Goal: Find specific page/section: Find specific page/section

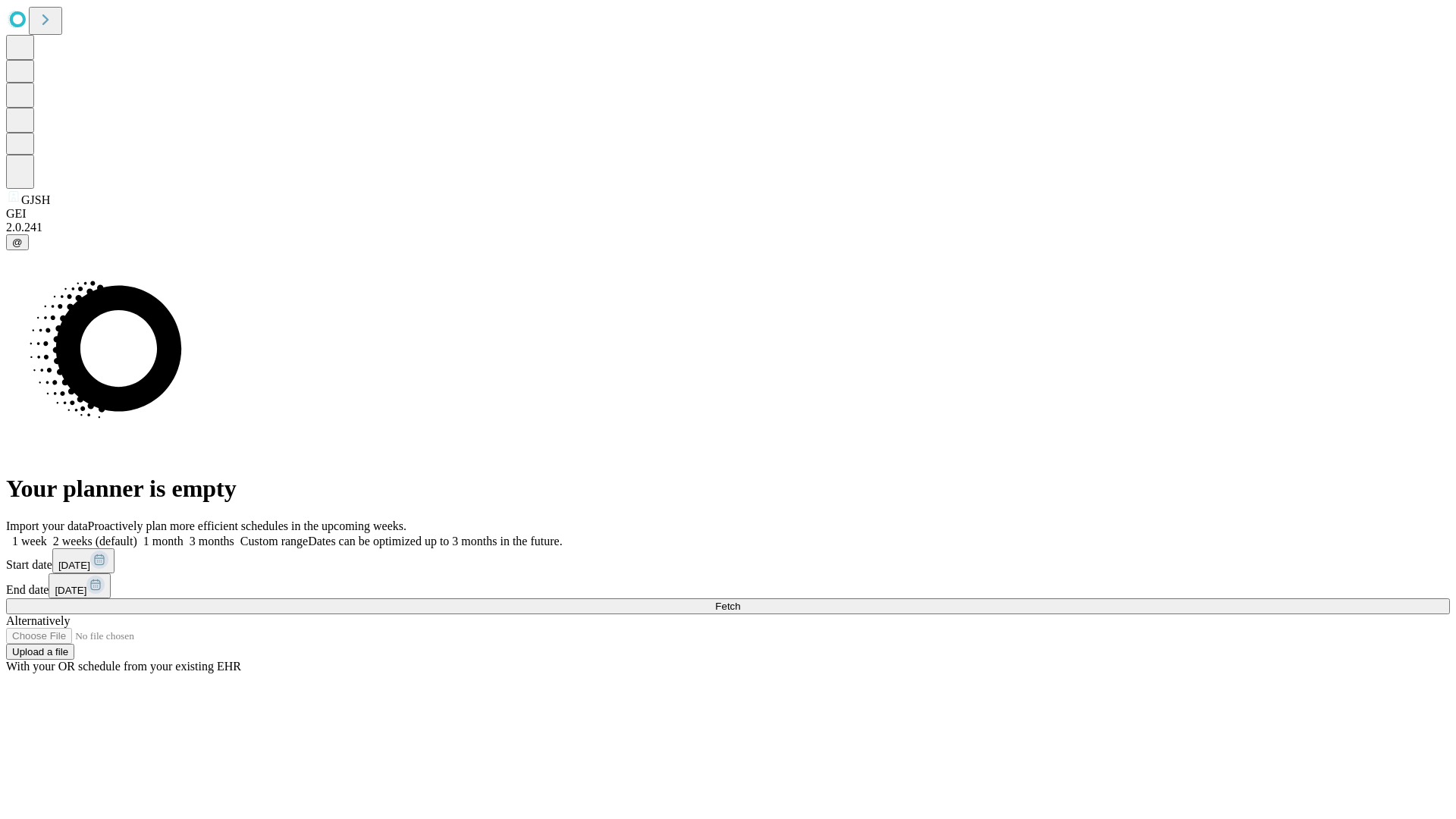
click at [740, 601] on span "Fetch" at bounding box center [727, 606] width 25 height 11
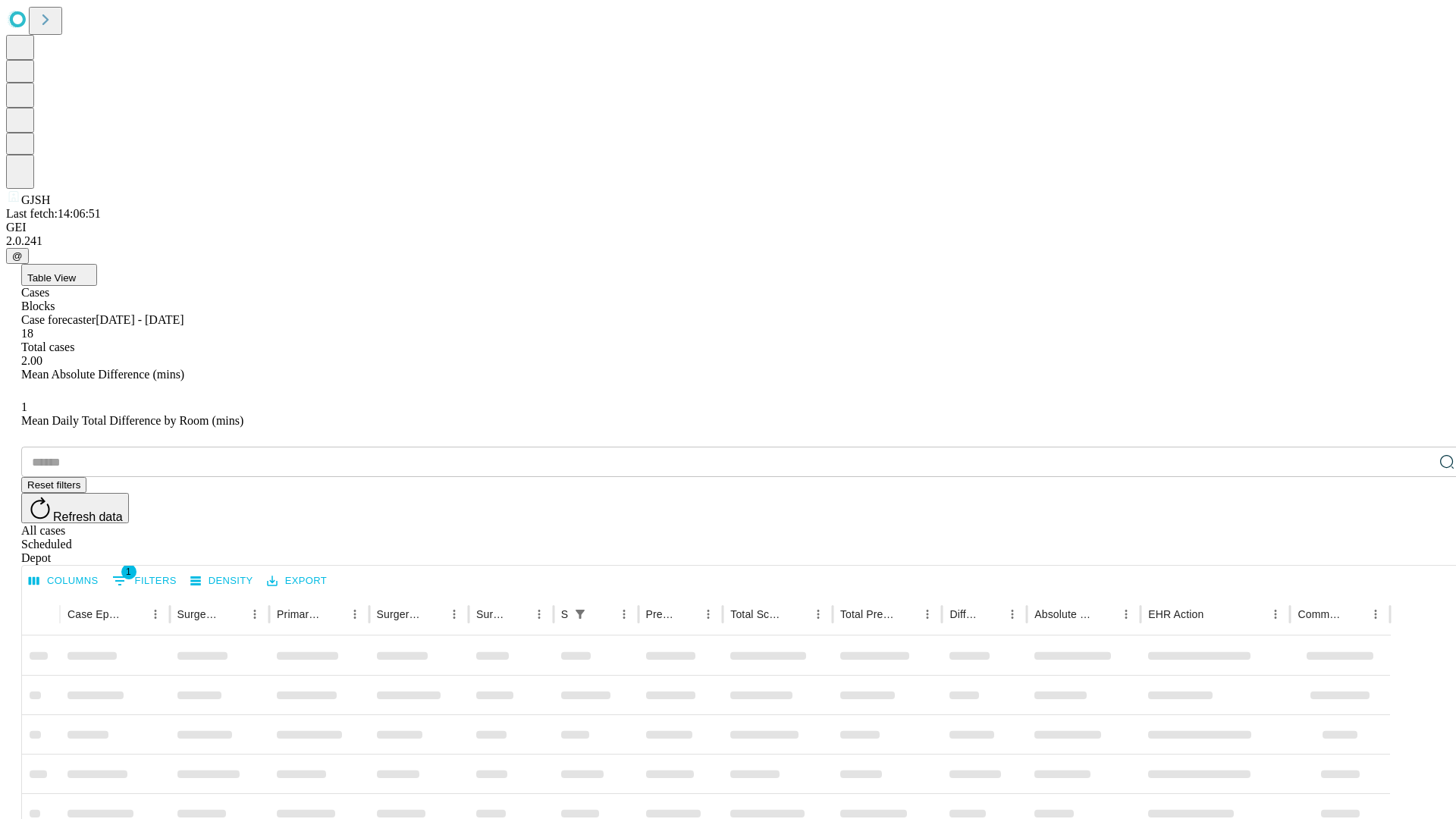
click at [76, 272] on span "Table View" at bounding box center [52, 278] width 48 height 11
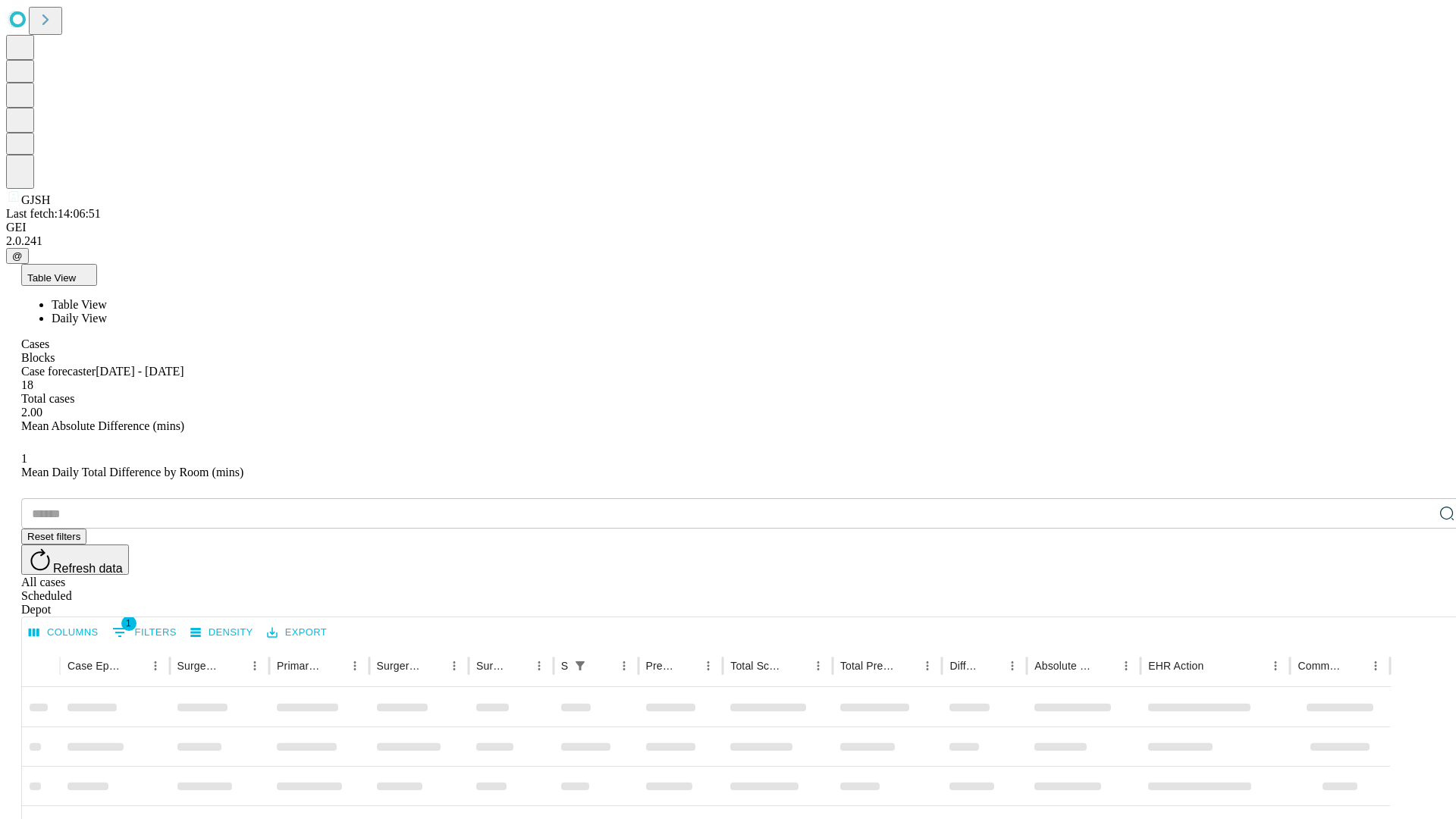
click at [107, 312] on span "Daily View" at bounding box center [80, 318] width 56 height 13
